Goal: Find specific page/section: Find specific page/section

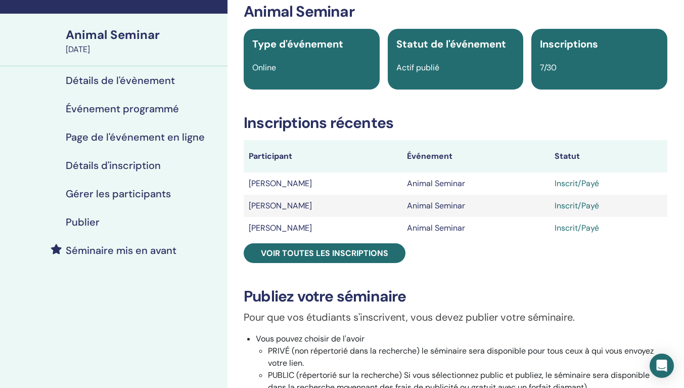
scroll to position [101, 0]
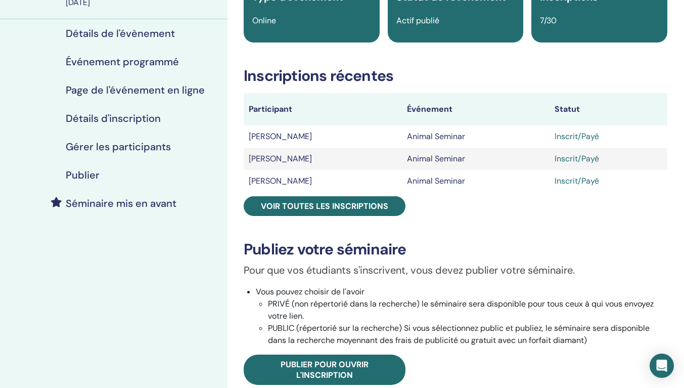
click at [372, 207] on span "Voir toutes les inscriptions" at bounding box center [324, 206] width 127 height 11
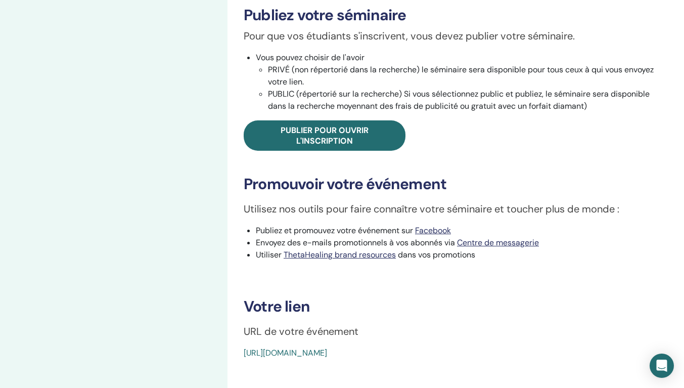
scroll to position [354, 0]
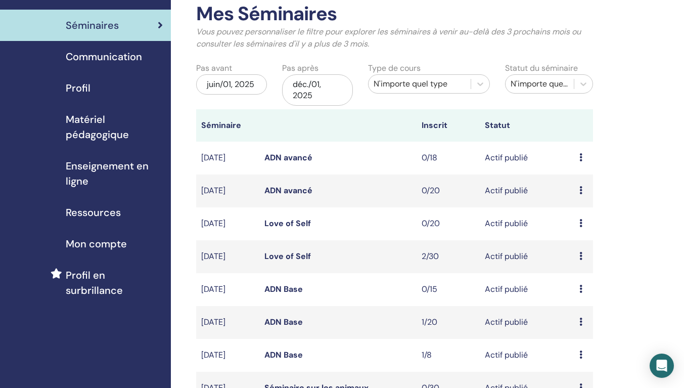
scroll to position [51, 0]
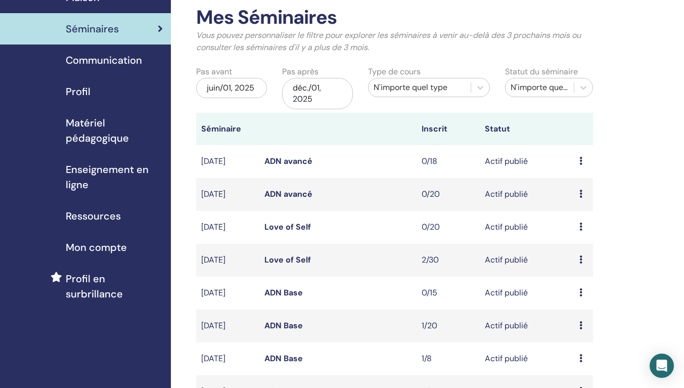
click at [325, 94] on div "déc./01, 2025" at bounding box center [317, 93] width 71 height 31
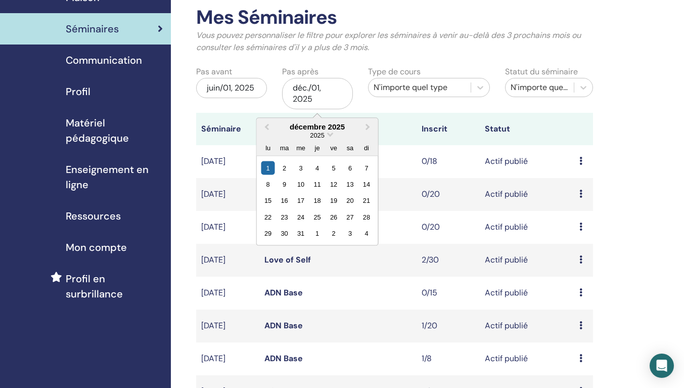
click at [313, 234] on div "1" at bounding box center [317, 233] width 14 height 14
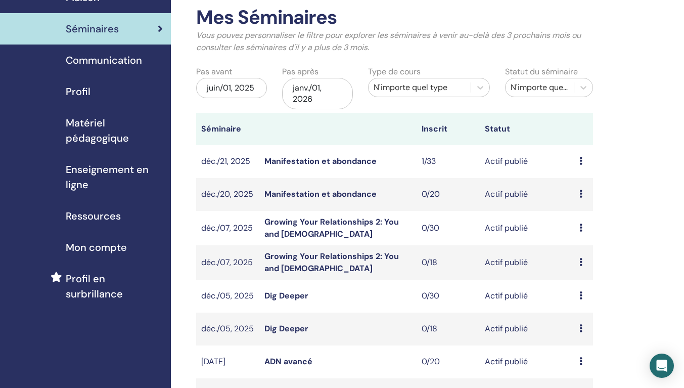
click at [311, 162] on link "Manifestation et abondance" at bounding box center [320, 161] width 112 height 11
